Goal: Navigation & Orientation: Find specific page/section

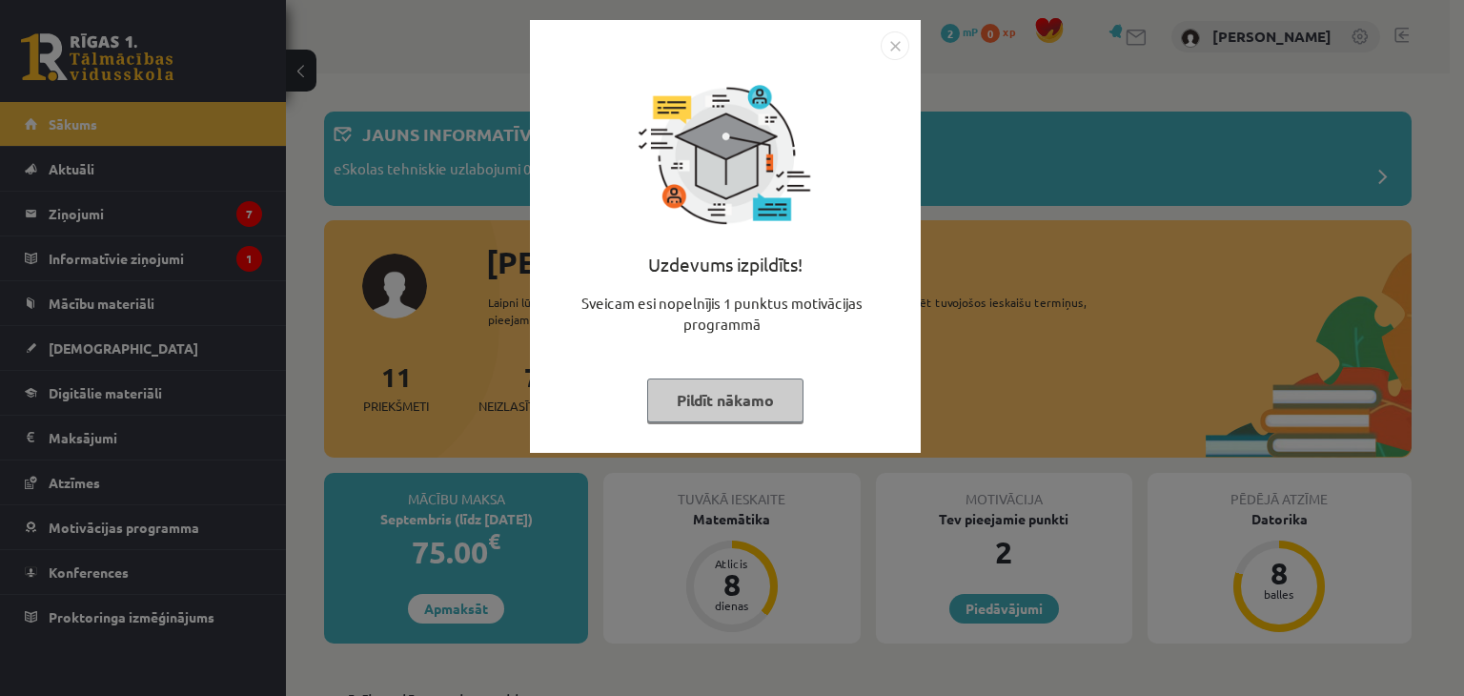
click at [896, 51] on img "Close" at bounding box center [895, 45] width 29 height 29
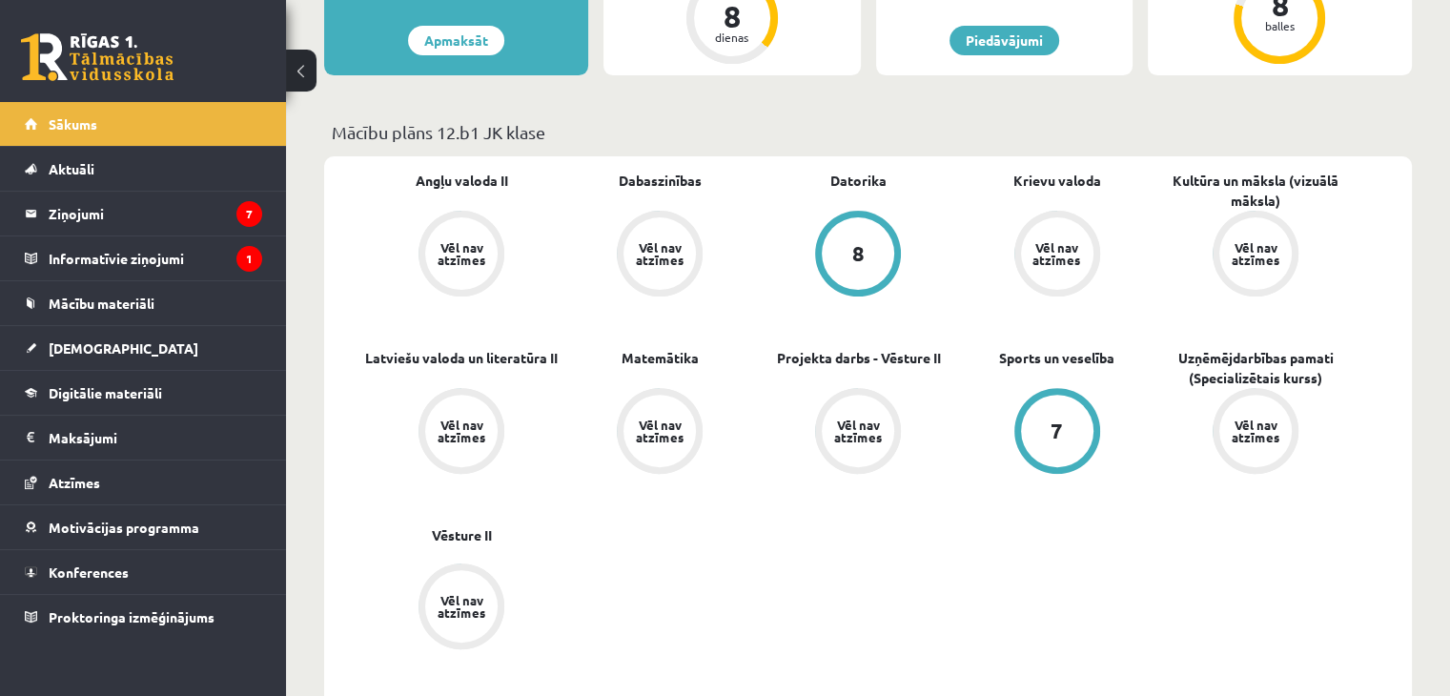
scroll to position [191, 0]
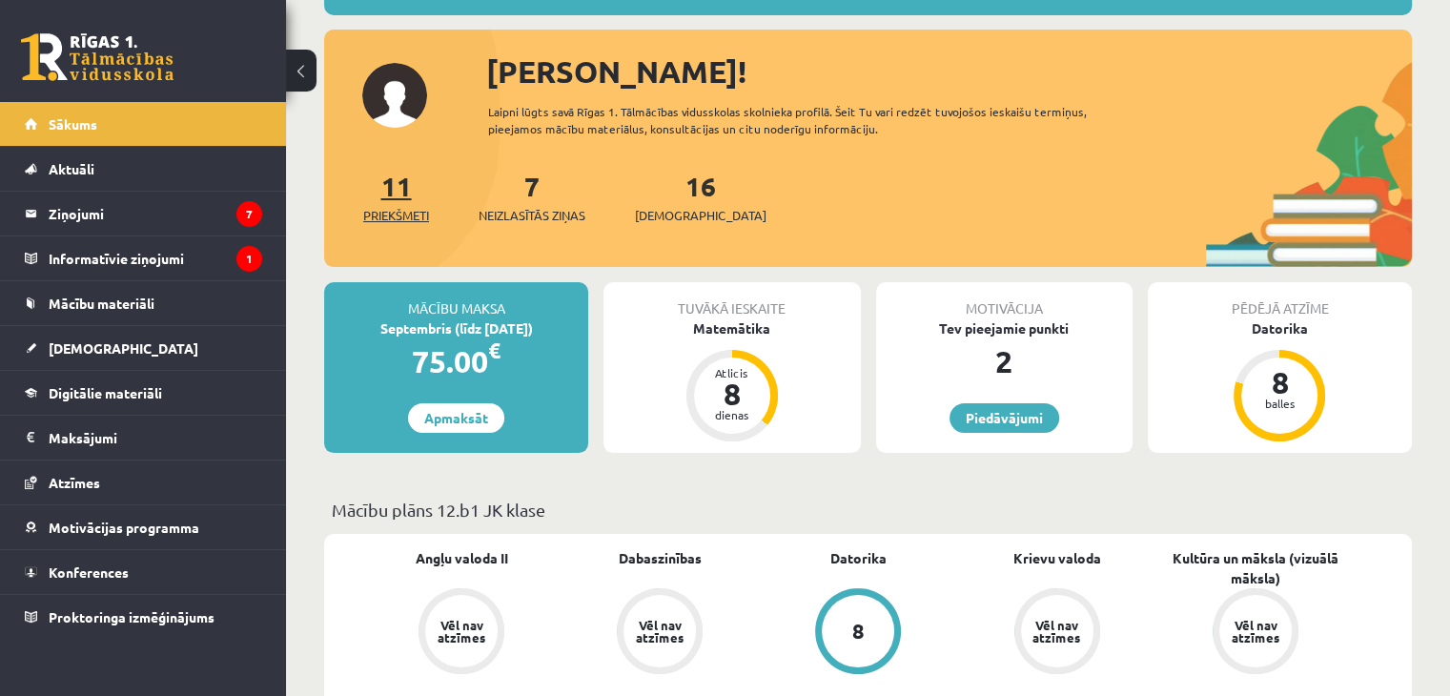
click at [400, 191] on link "11 Priekšmeti" at bounding box center [396, 197] width 66 height 56
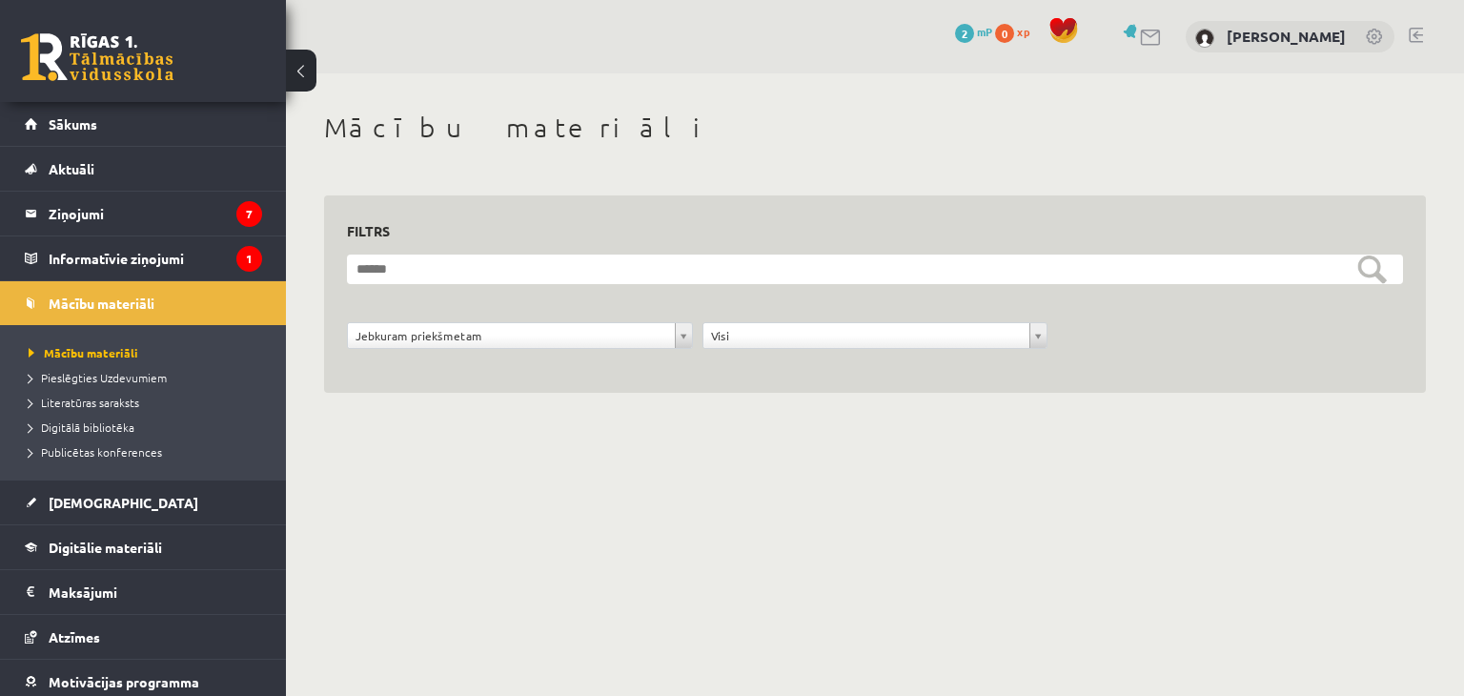
click at [735, 285] on form "**********" at bounding box center [875, 311] width 1056 height 115
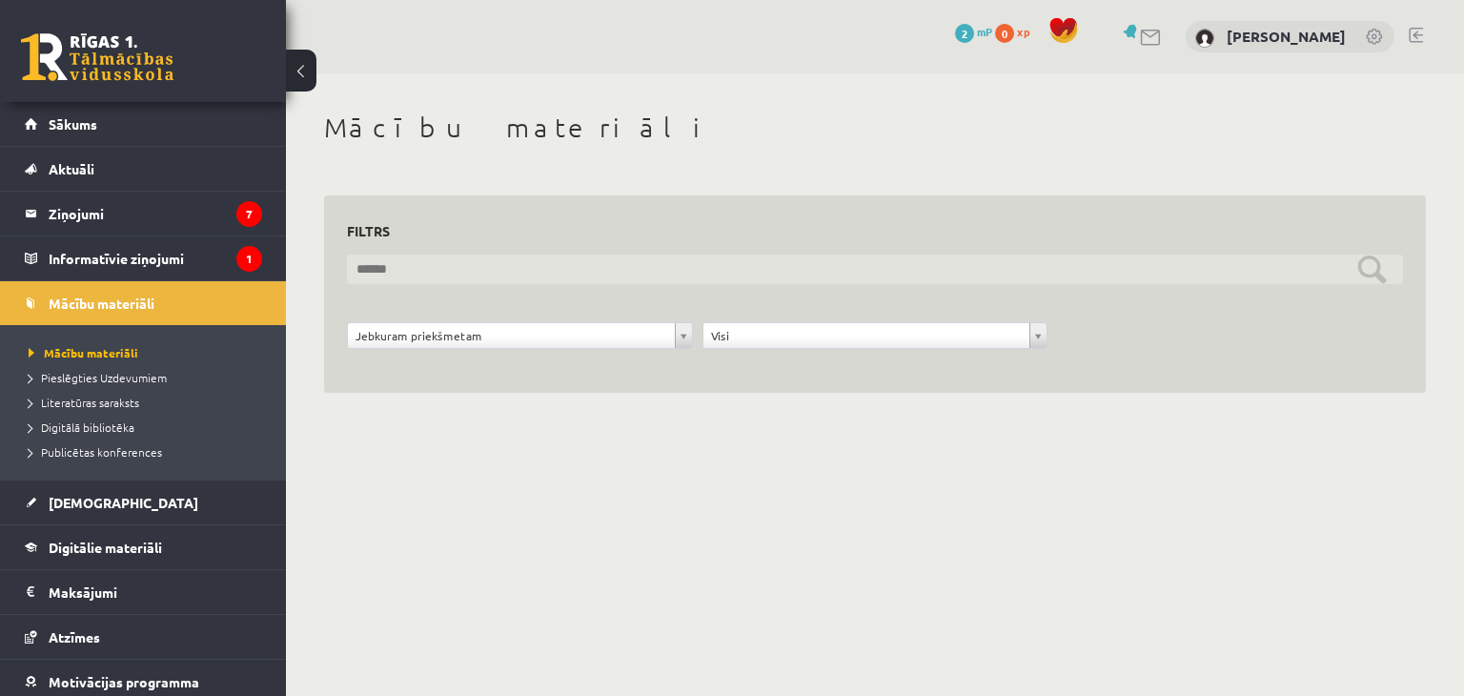
click at [736, 274] on input "text" at bounding box center [875, 269] width 1056 height 30
click at [591, 270] on input "text" at bounding box center [875, 269] width 1056 height 30
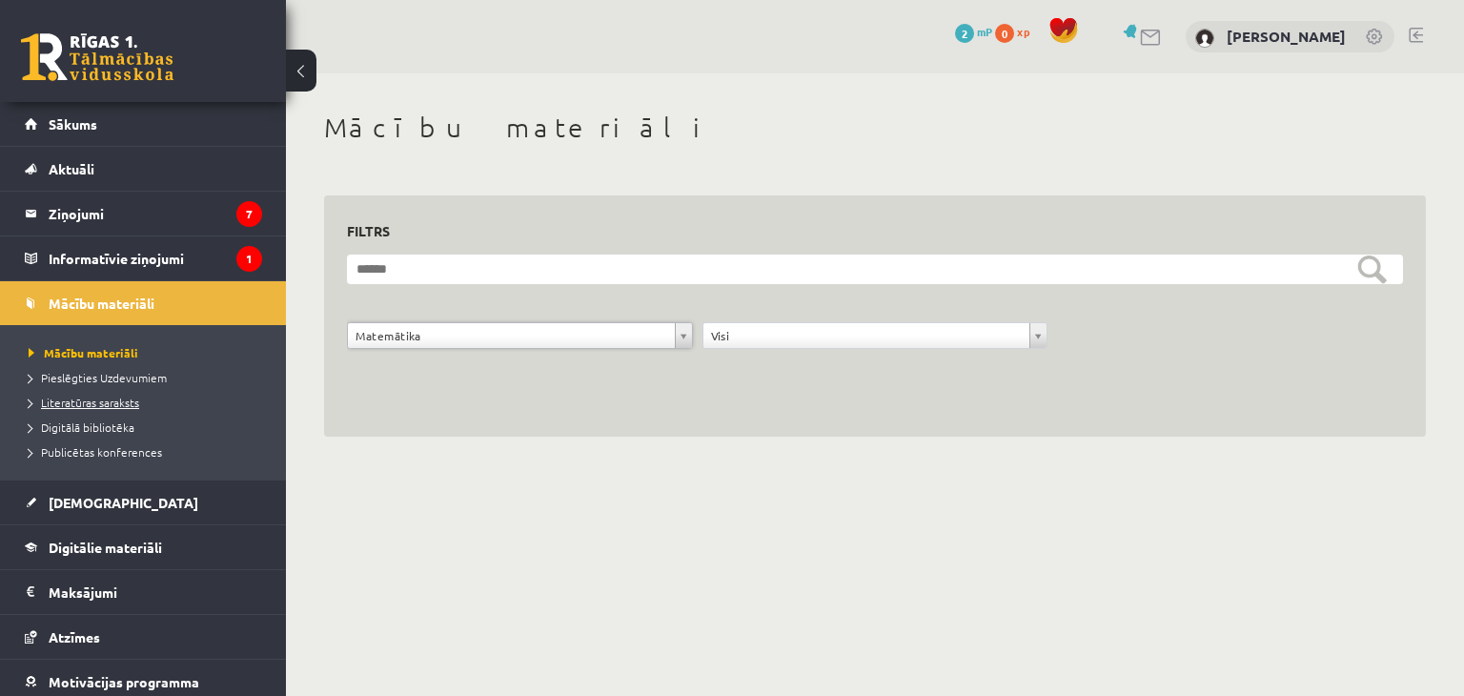
click at [102, 405] on span "Literatūras saraksts" at bounding box center [84, 402] width 111 height 15
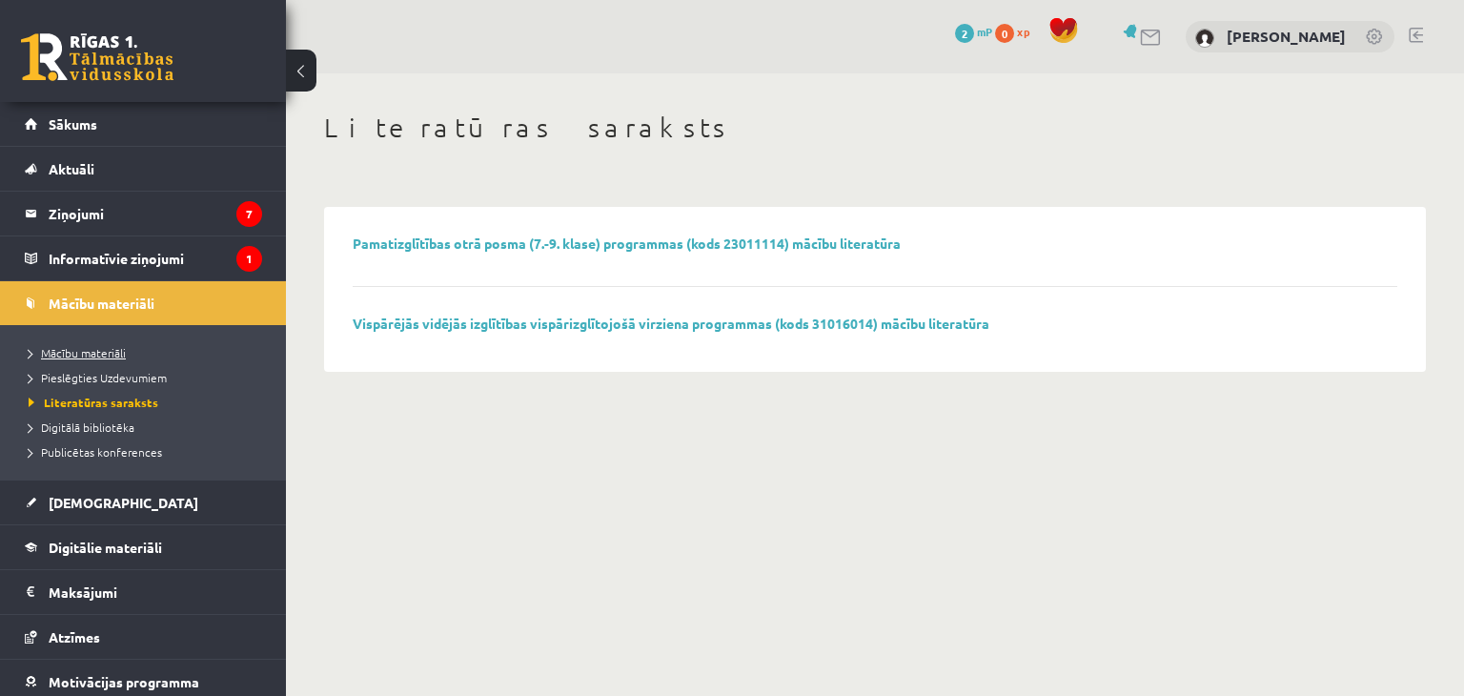
click at [122, 350] on span "Mācību materiāli" at bounding box center [77, 352] width 97 height 15
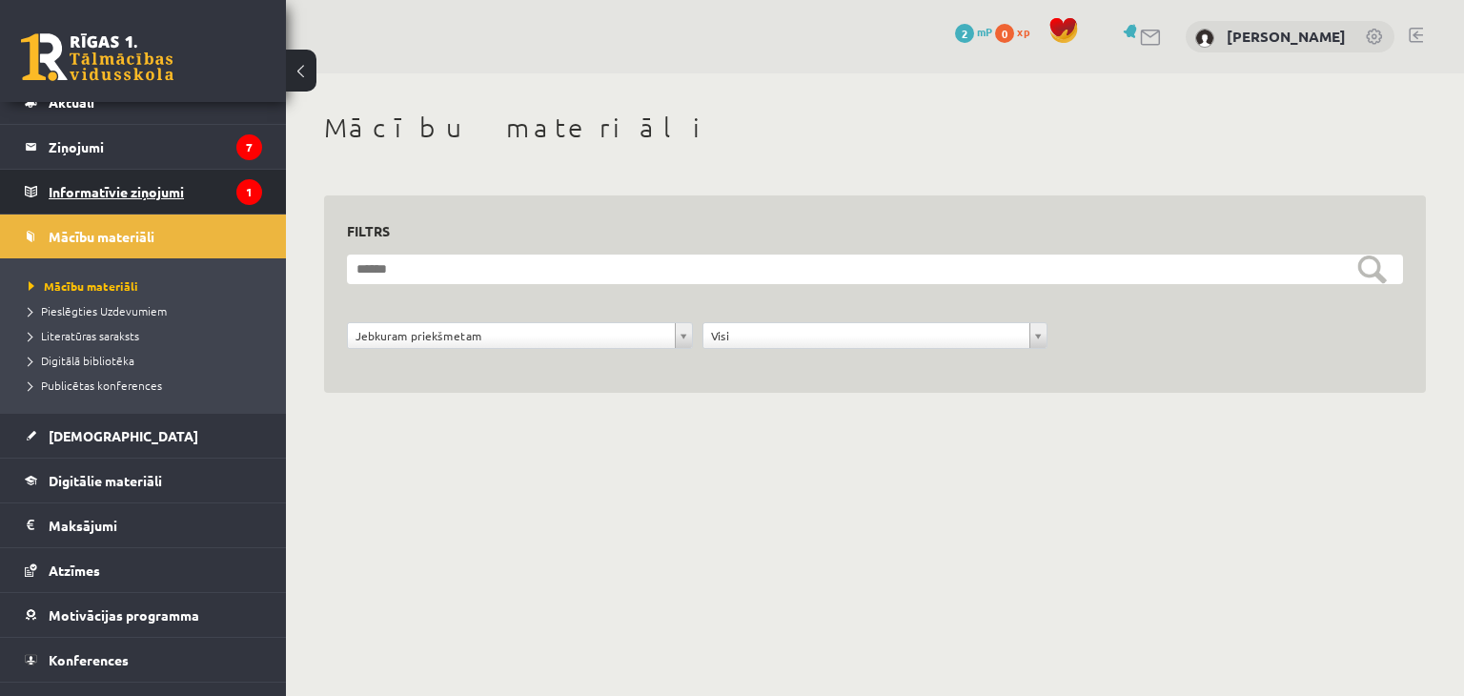
scroll to position [95, 0]
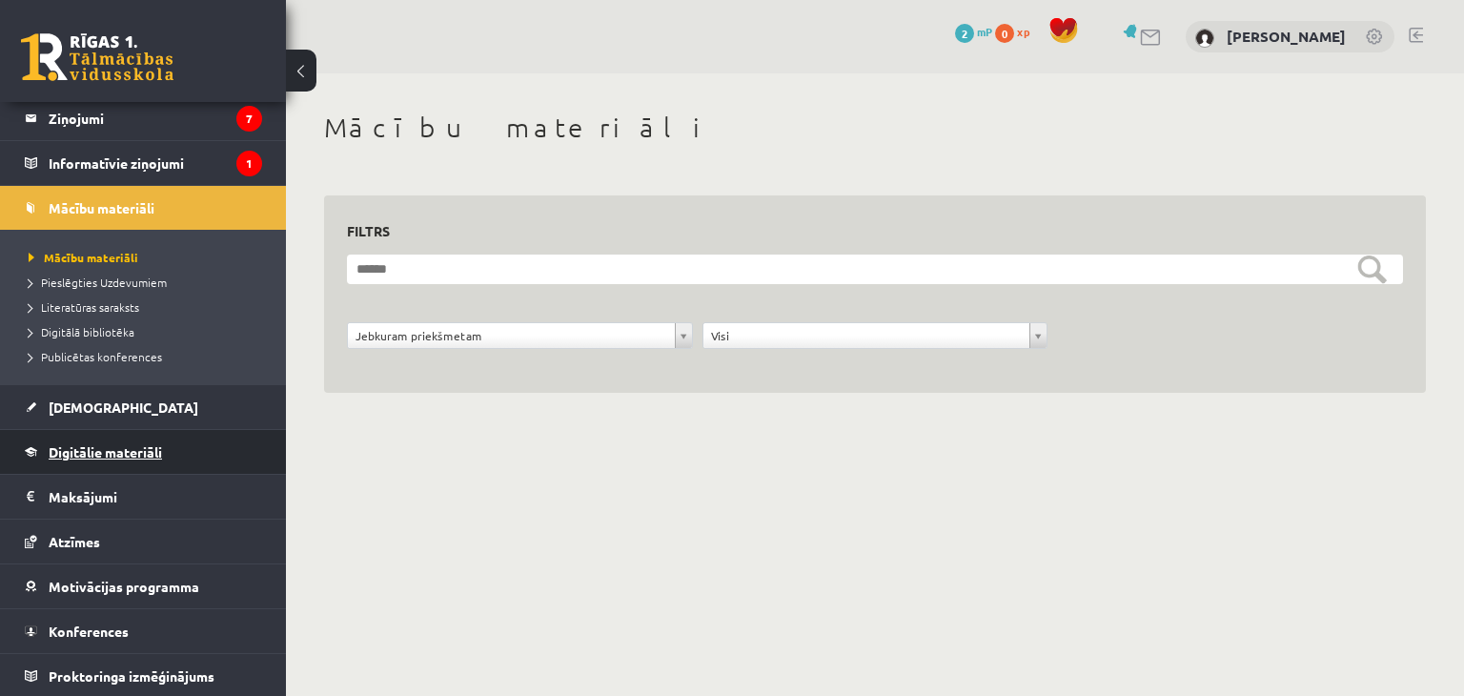
click at [144, 447] on span "Digitālie materiāli" at bounding box center [105, 451] width 113 height 17
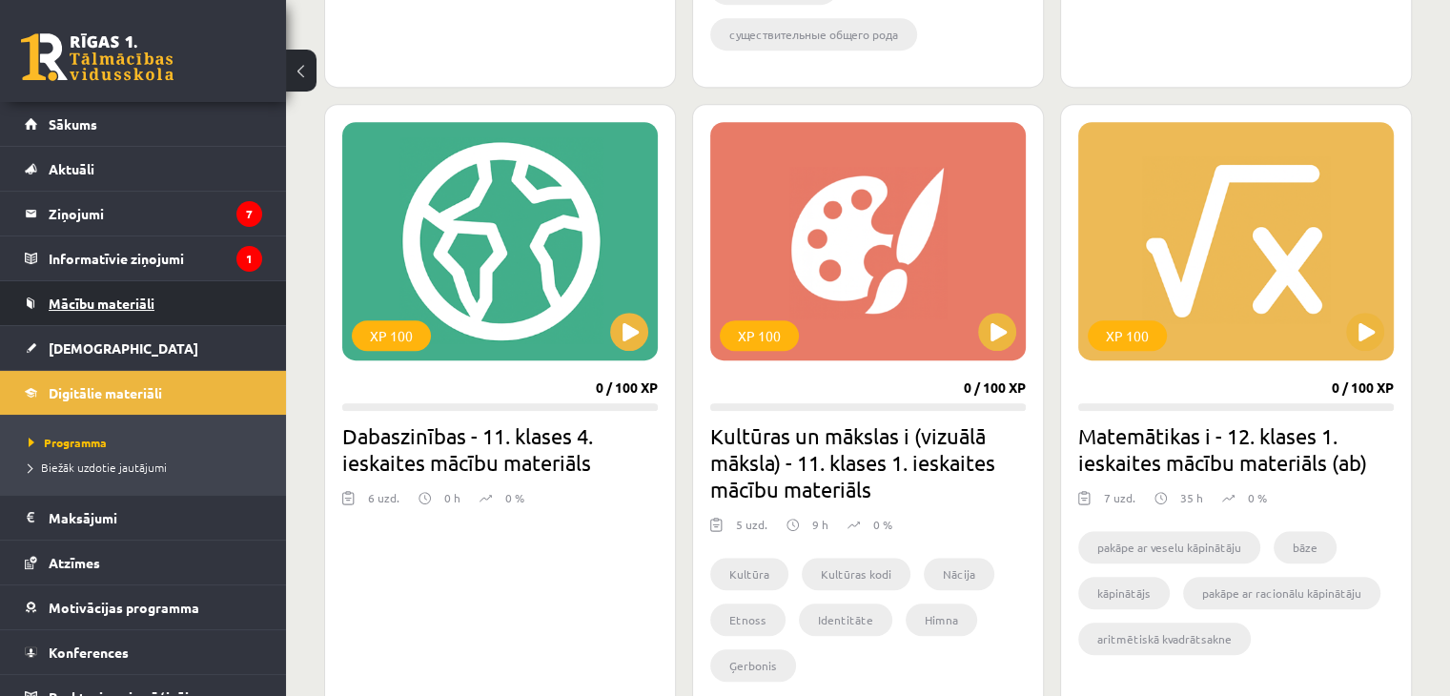
click at [122, 293] on link "Mācību materiāli" at bounding box center [143, 303] width 237 height 44
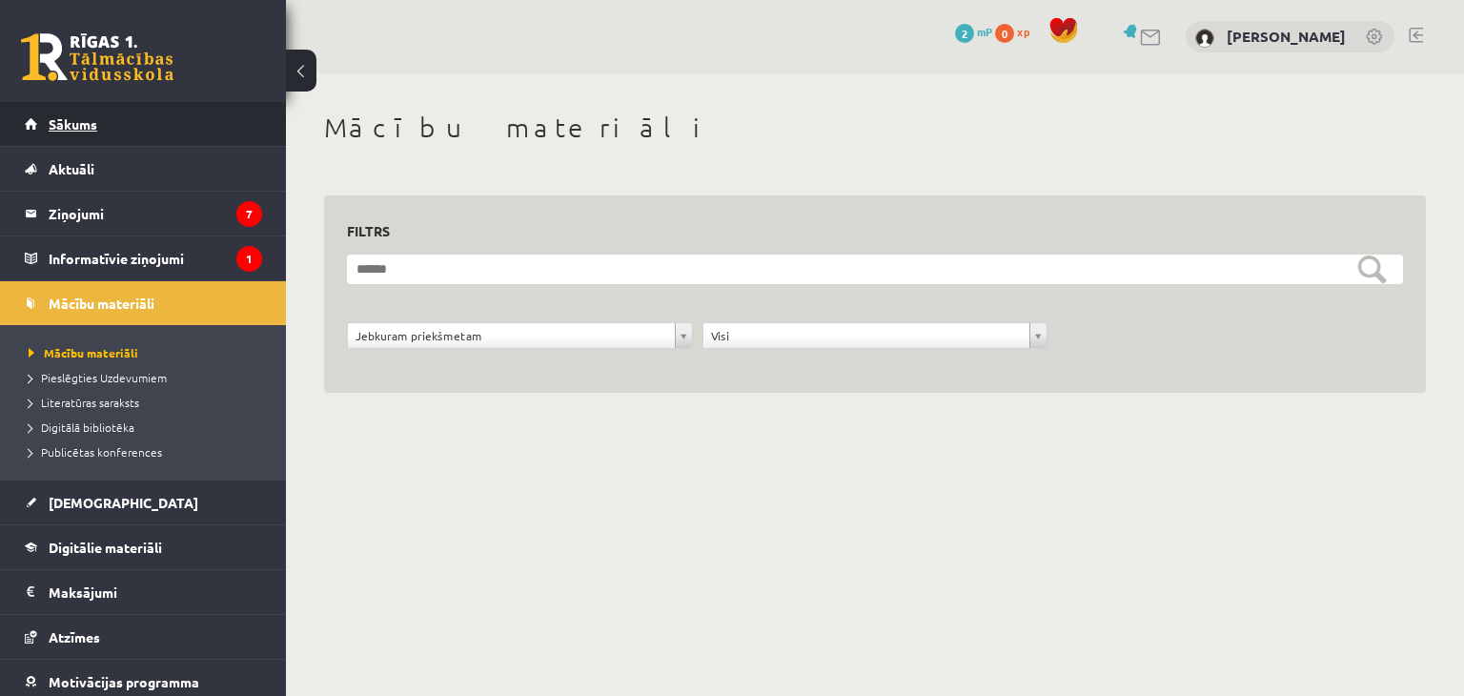
click at [80, 126] on span "Sākums" at bounding box center [73, 123] width 49 height 17
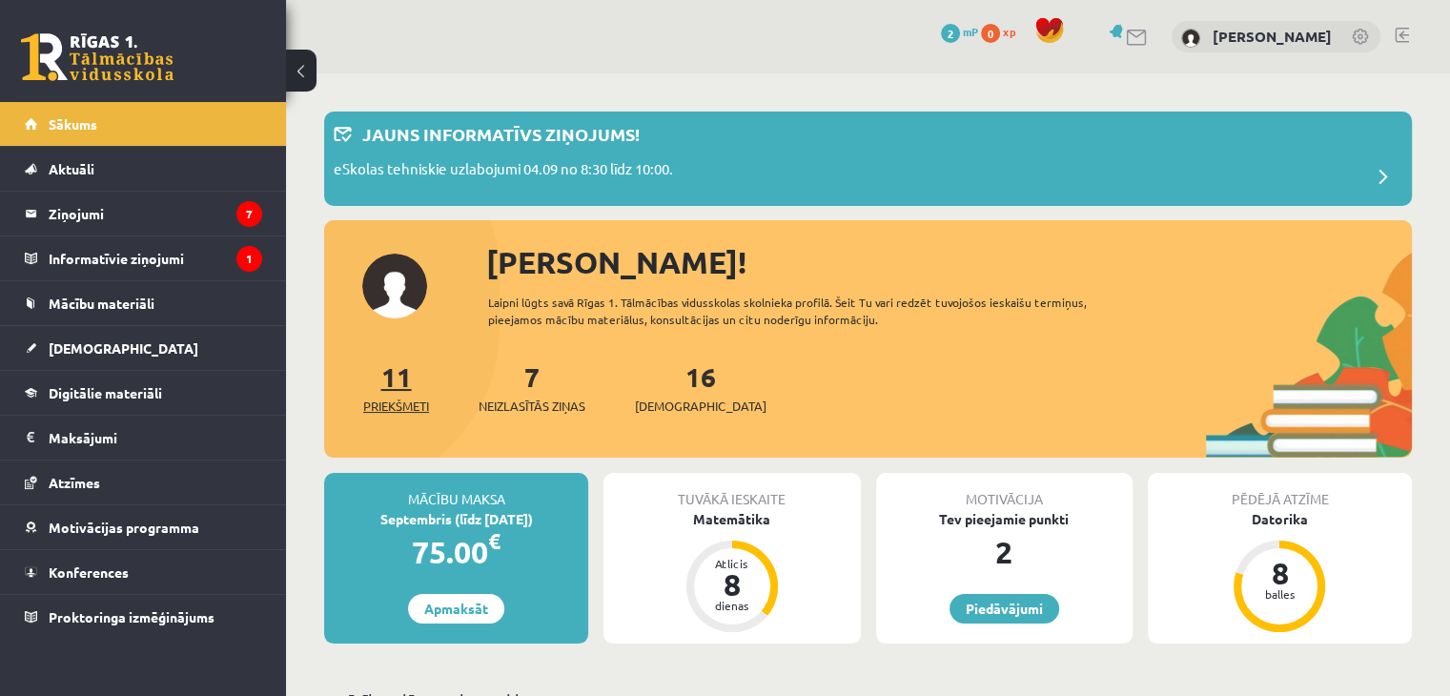
click at [407, 413] on span "Priekšmeti" at bounding box center [396, 405] width 66 height 19
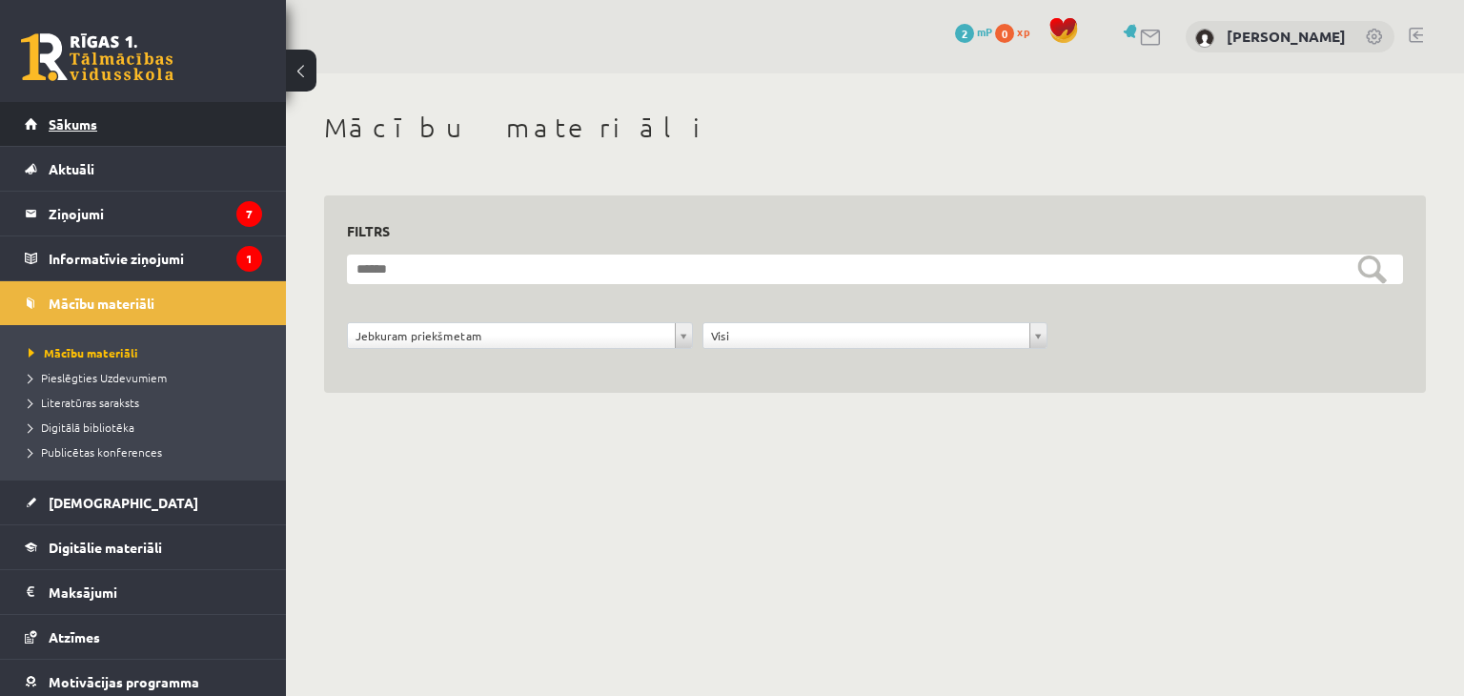
click at [68, 127] on span "Sākums" at bounding box center [73, 123] width 49 height 17
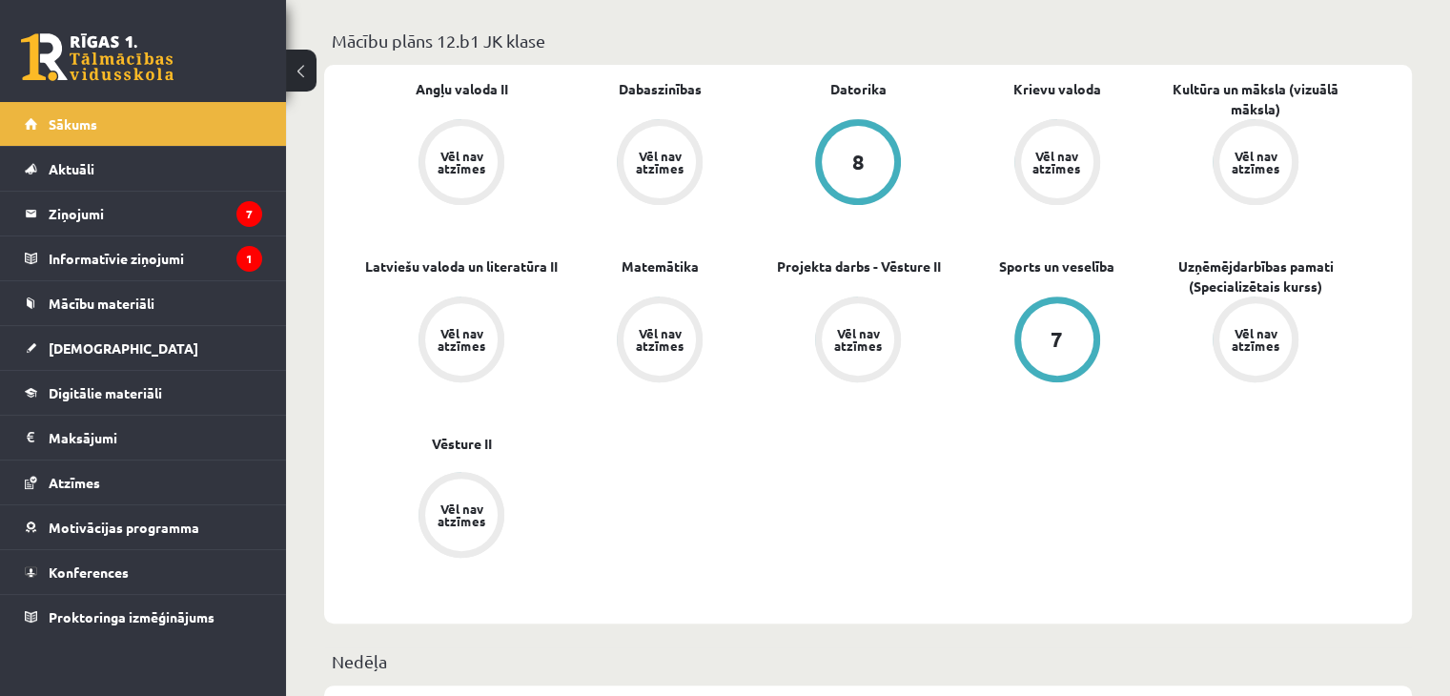
scroll to position [572, 0]
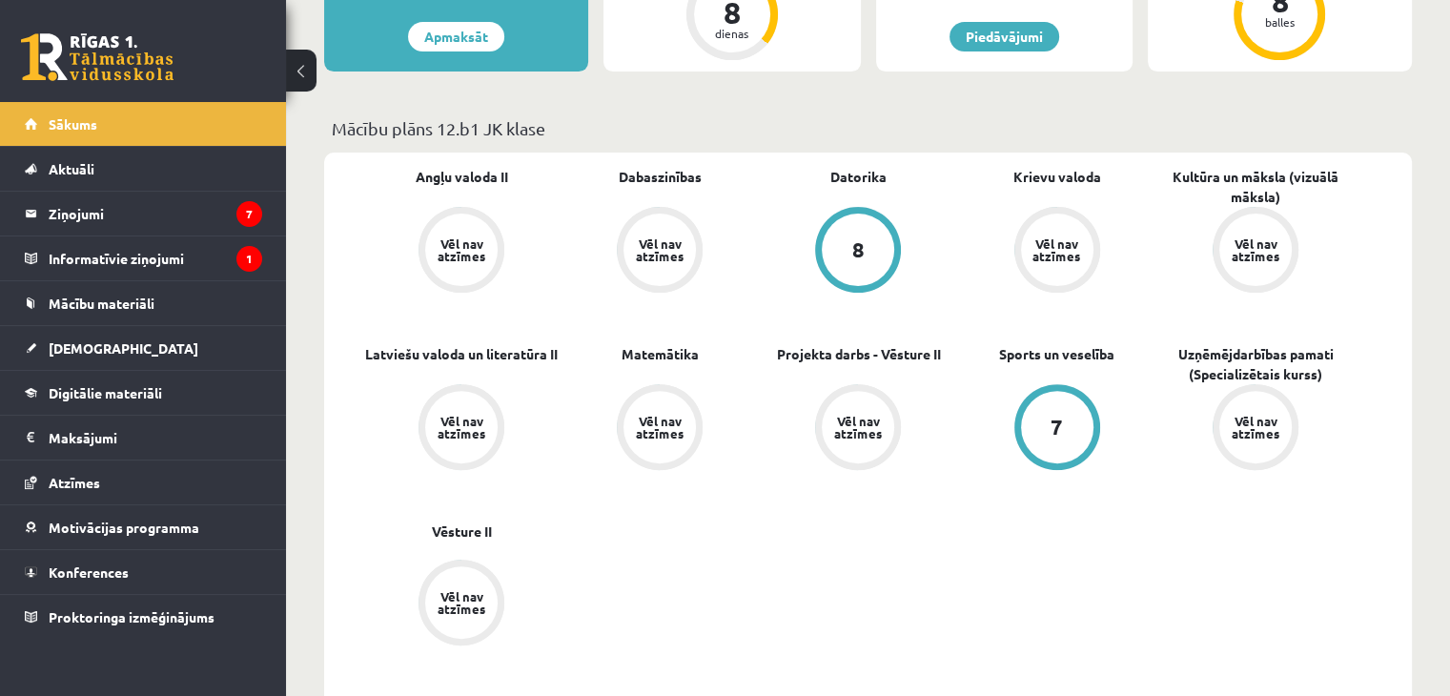
click at [843, 608] on div "Angļu valoda II Vēl nav atzīmes Dabaszinības Vēl nav atzīmes [GEOGRAPHIC_DATA] …" at bounding box center [858, 432] width 992 height 530
drag, startPoint x: 851, startPoint y: 532, endPoint x: 848, endPoint y: 554, distance: 22.1
click at [848, 554] on div "Angļu valoda II Vēl nav atzīmes Dabaszinības Vēl nav atzīmes [GEOGRAPHIC_DATA] …" at bounding box center [858, 432] width 992 height 530
click at [1116, 586] on div "Angļu valoda II Vēl nav atzīmes Dabaszinības Vēl nav atzīmes [GEOGRAPHIC_DATA] …" at bounding box center [858, 432] width 992 height 530
click at [853, 641] on div "Angļu valoda II Vēl nav atzīmes Dabaszinības Vēl nav atzīmes [GEOGRAPHIC_DATA] …" at bounding box center [858, 432] width 992 height 530
